Goal: Information Seeking & Learning: Learn about a topic

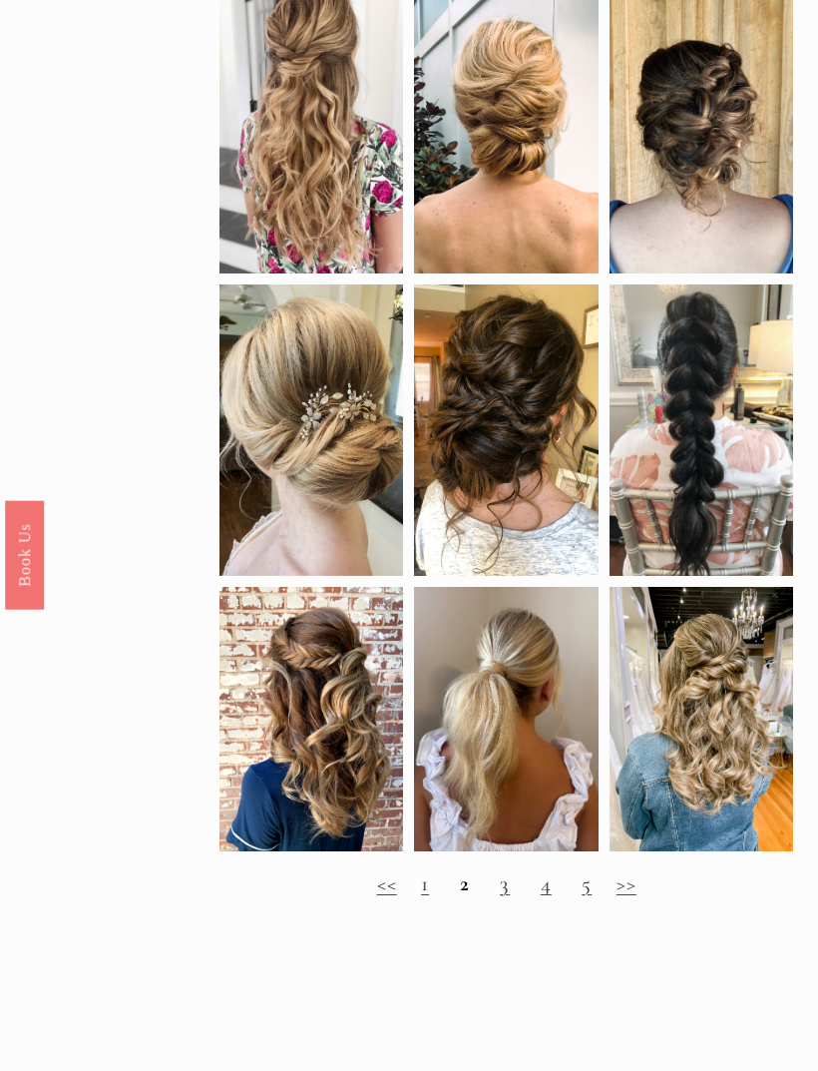
scroll to position [911, 0]
click at [298, 738] on div at bounding box center [312, 719] width 184 height 264
click at [313, 756] on div at bounding box center [312, 719] width 184 height 264
click at [305, 738] on div at bounding box center [312, 719] width 184 height 264
click at [288, 742] on div at bounding box center [312, 719] width 184 height 264
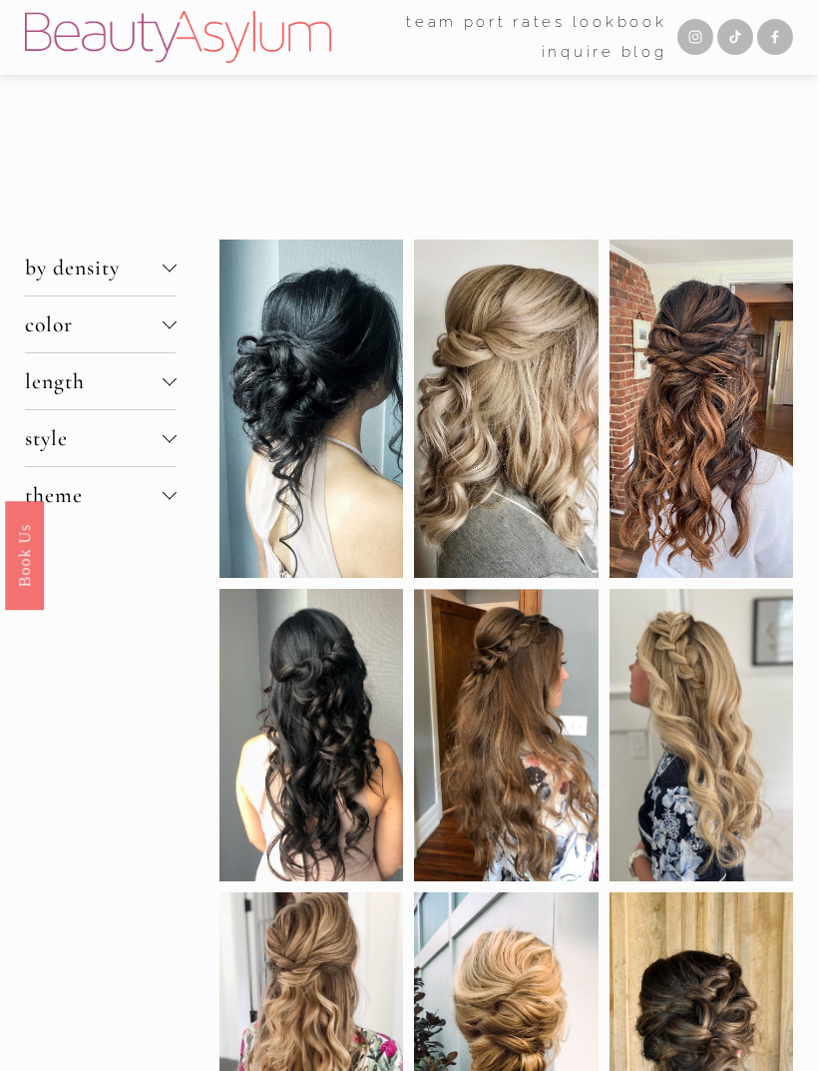
scroll to position [0, 0]
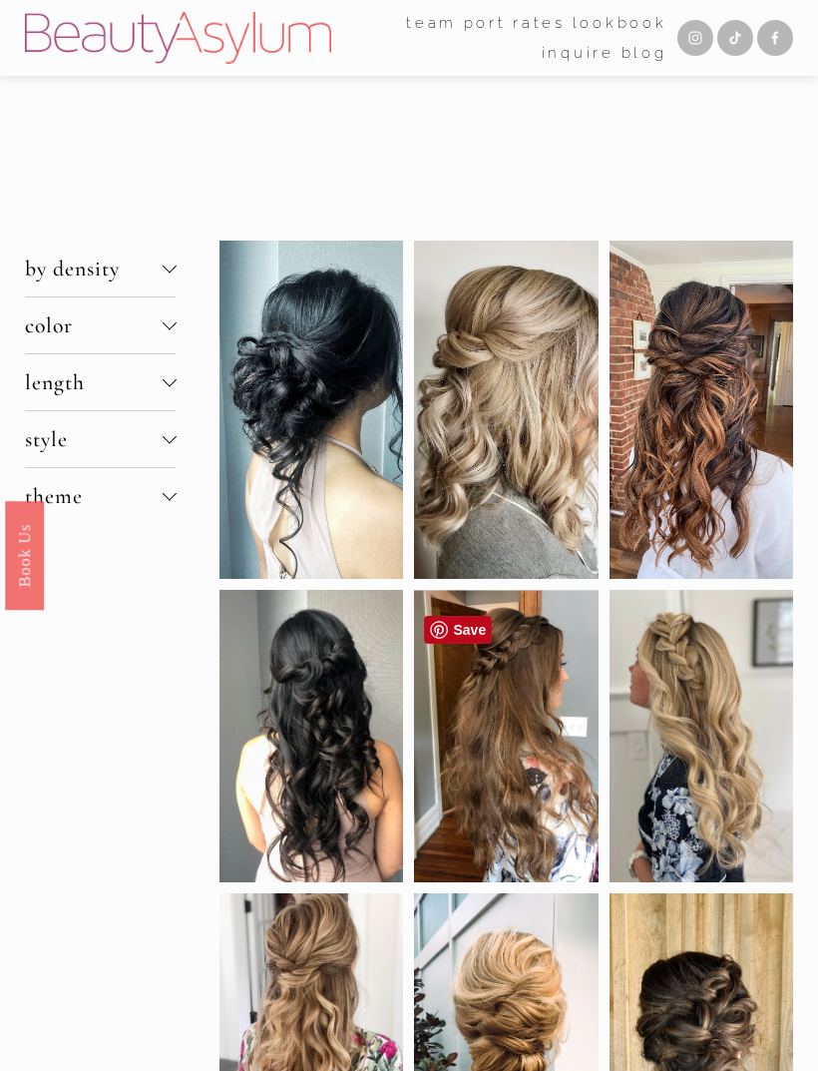
click at [504, 742] on div at bounding box center [506, 735] width 184 height 291
click at [500, 787] on div at bounding box center [506, 735] width 184 height 291
click at [711, 443] on div at bounding box center [702, 410] width 184 height 338
click at [716, 410] on div at bounding box center [702, 410] width 184 height 338
click at [712, 408] on div at bounding box center [702, 410] width 184 height 338
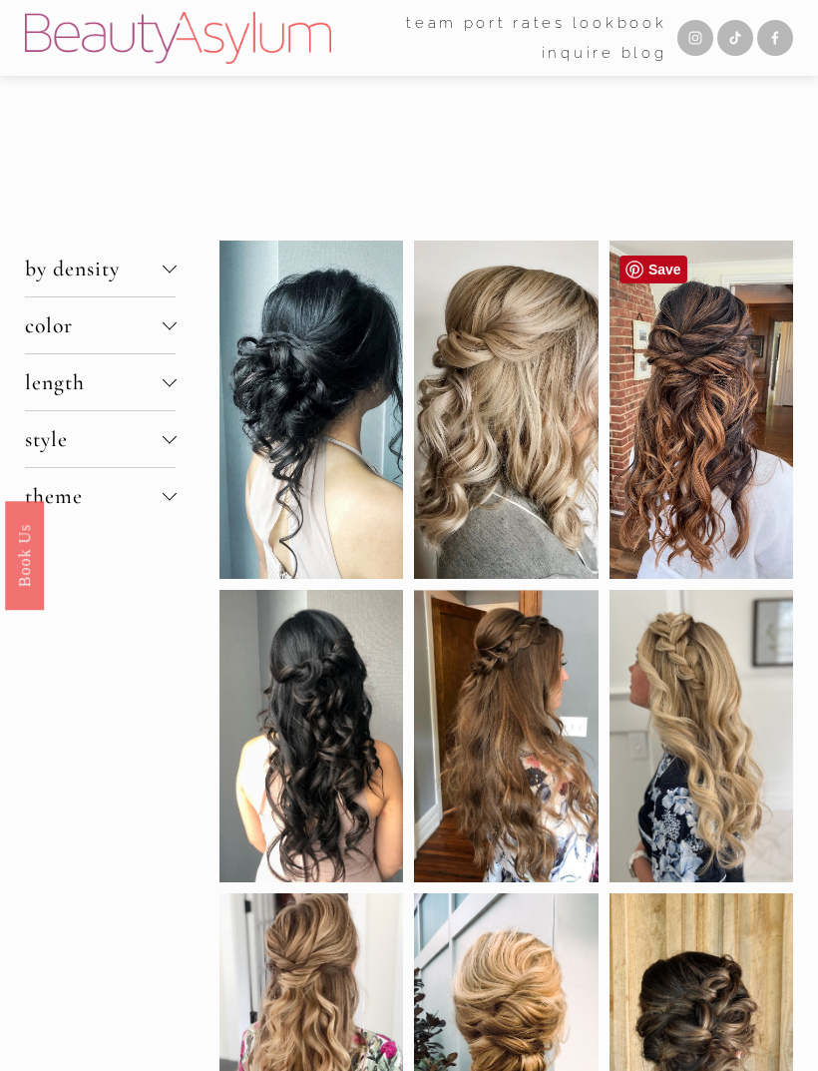
click at [702, 408] on div at bounding box center [702, 410] width 184 height 338
click at [702, 434] on div at bounding box center [702, 410] width 184 height 338
click at [712, 421] on div at bounding box center [702, 410] width 184 height 338
click at [708, 412] on div at bounding box center [702, 410] width 184 height 338
click at [712, 380] on div at bounding box center [702, 410] width 184 height 338
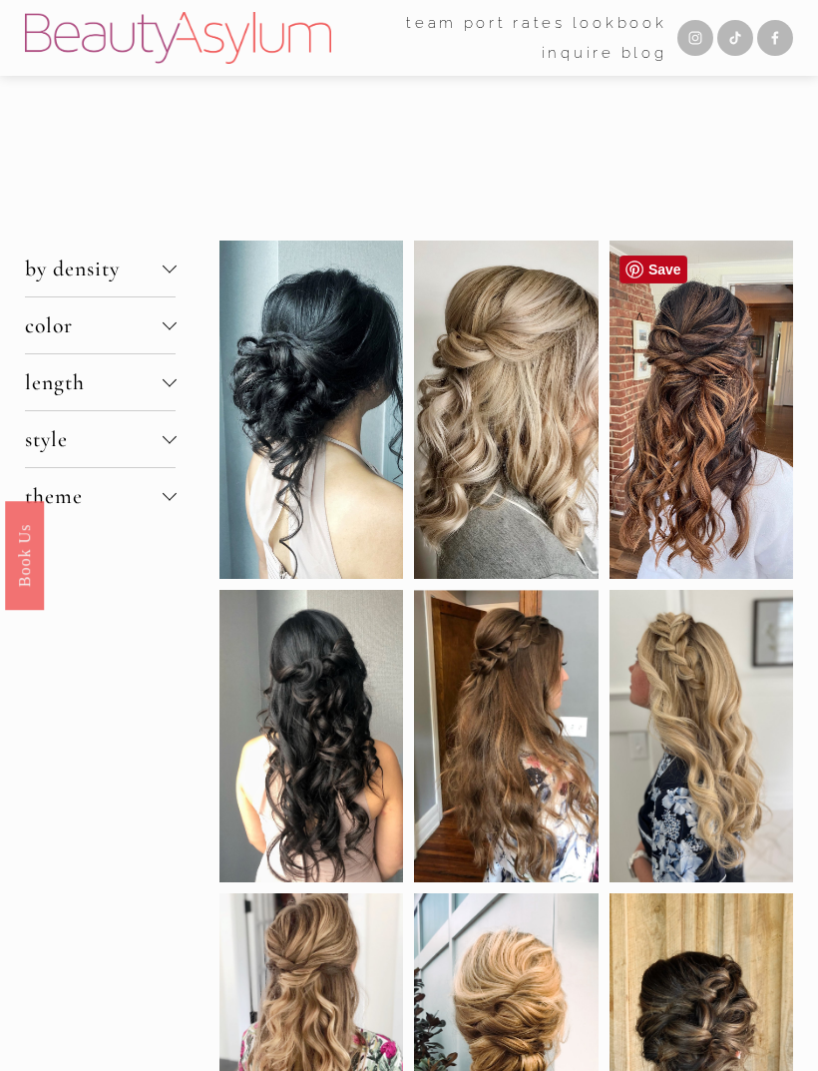
click at [720, 383] on div at bounding box center [702, 410] width 184 height 338
click at [683, 479] on div at bounding box center [702, 410] width 184 height 338
click at [693, 450] on div at bounding box center [702, 410] width 184 height 338
click at [687, 437] on div at bounding box center [702, 410] width 184 height 338
click at [692, 380] on div at bounding box center [702, 410] width 184 height 338
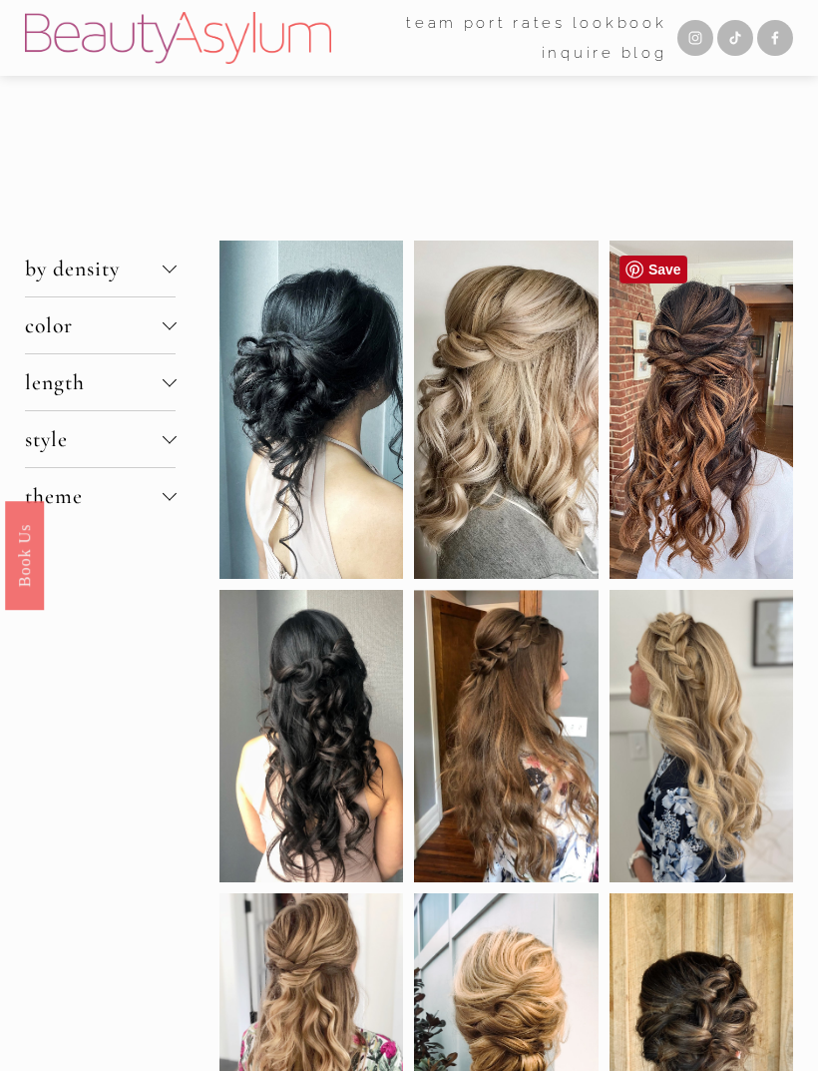
click at [703, 377] on div at bounding box center [702, 410] width 184 height 338
click at [308, 467] on div at bounding box center [312, 410] width 184 height 338
click at [721, 427] on div at bounding box center [702, 410] width 184 height 338
click at [660, 272] on link "Save" at bounding box center [654, 269] width 68 height 28
click at [705, 379] on div at bounding box center [702, 410] width 184 height 338
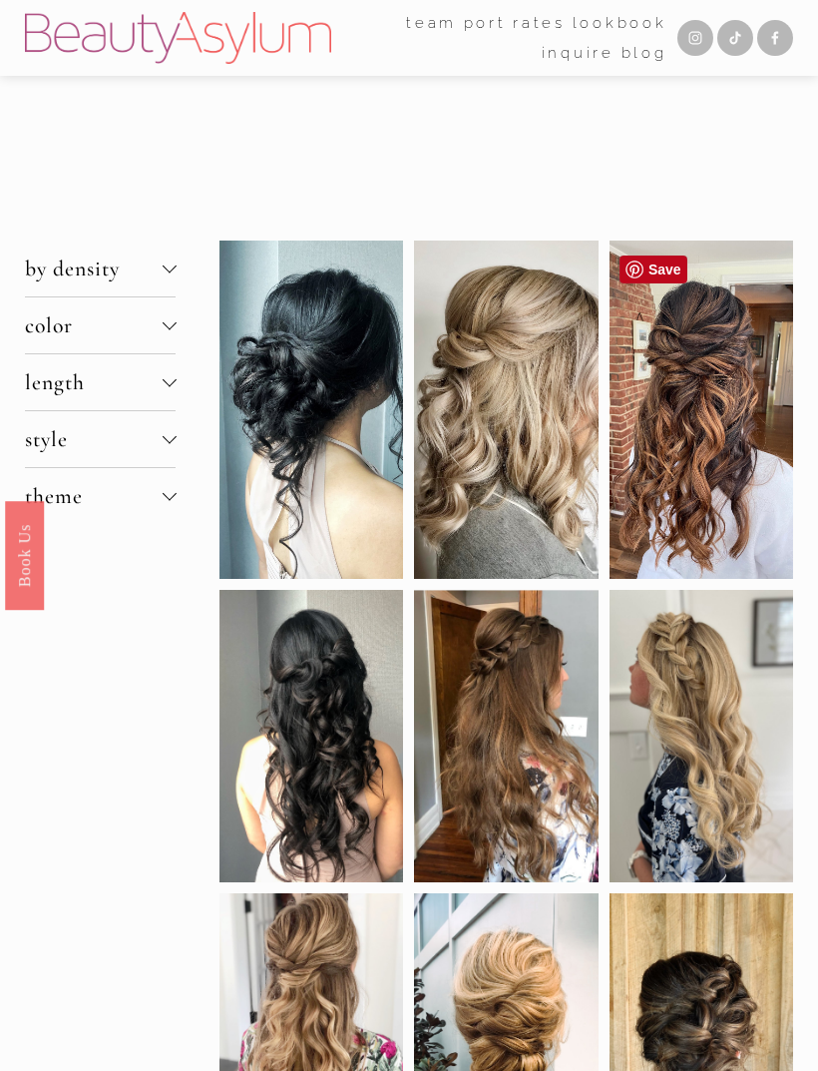
click at [713, 378] on div at bounding box center [702, 410] width 184 height 338
click at [721, 370] on div at bounding box center [702, 410] width 184 height 338
click at [721, 371] on div at bounding box center [702, 410] width 184 height 338
click at [710, 361] on div at bounding box center [702, 410] width 184 height 338
click at [698, 375] on div at bounding box center [702, 410] width 184 height 338
